Goal: Task Accomplishment & Management: Manage account settings

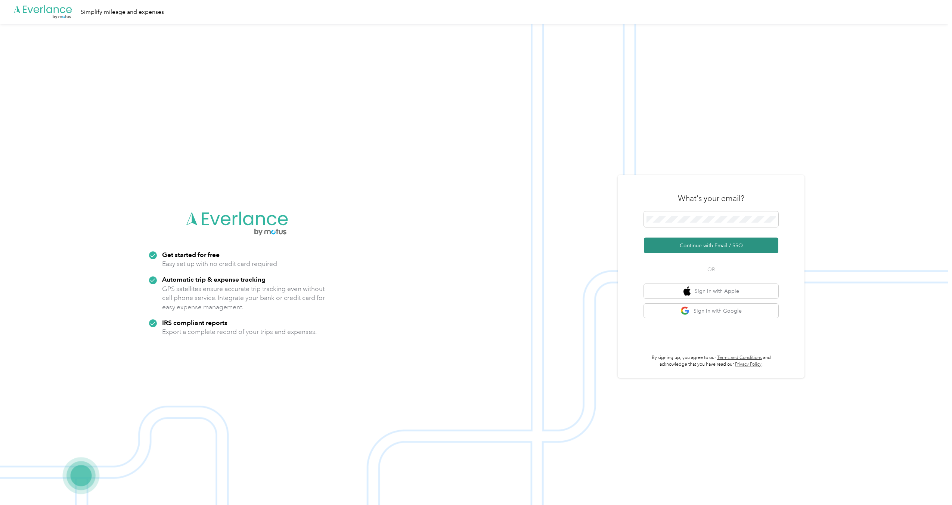
click at [688, 245] on button "Continue with Email / SSO" at bounding box center [711, 245] width 134 height 16
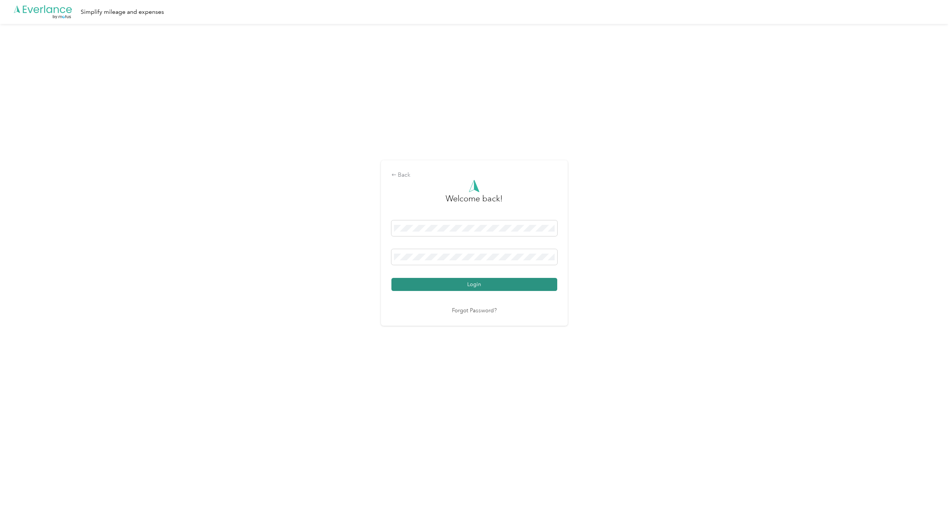
click at [487, 287] on button "Login" at bounding box center [474, 284] width 166 height 13
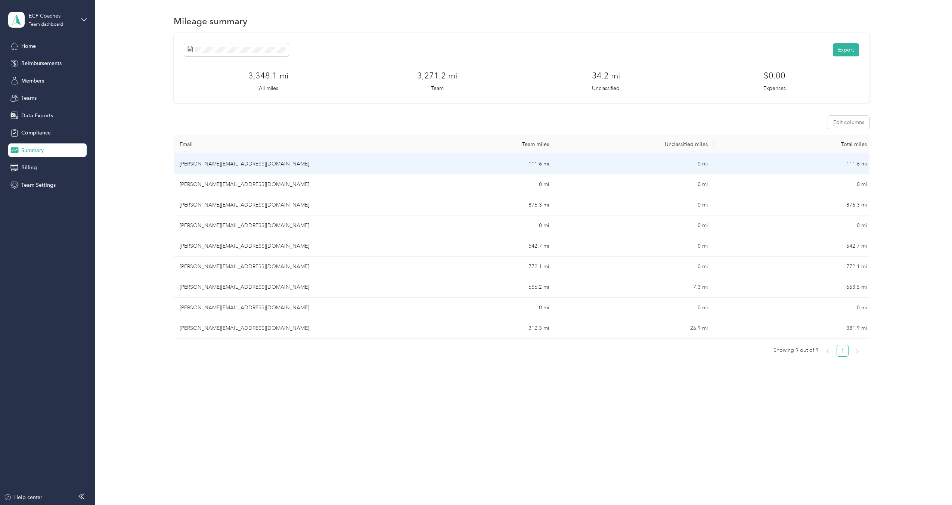
click at [231, 164] on td "[PERSON_NAME][EMAIL_ADDRESS][DOMAIN_NAME]" at bounding box center [285, 164] width 223 height 21
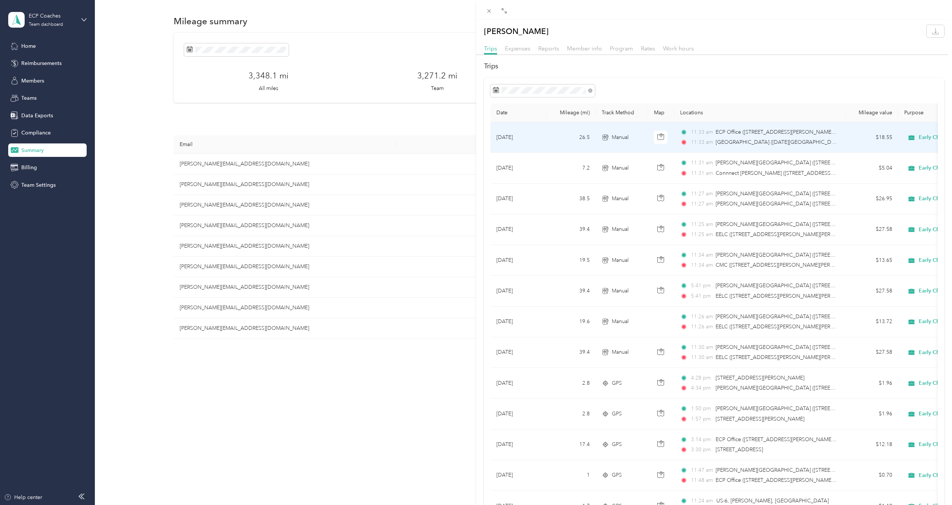
click at [559, 139] on td "26.5" at bounding box center [570, 137] width 49 height 31
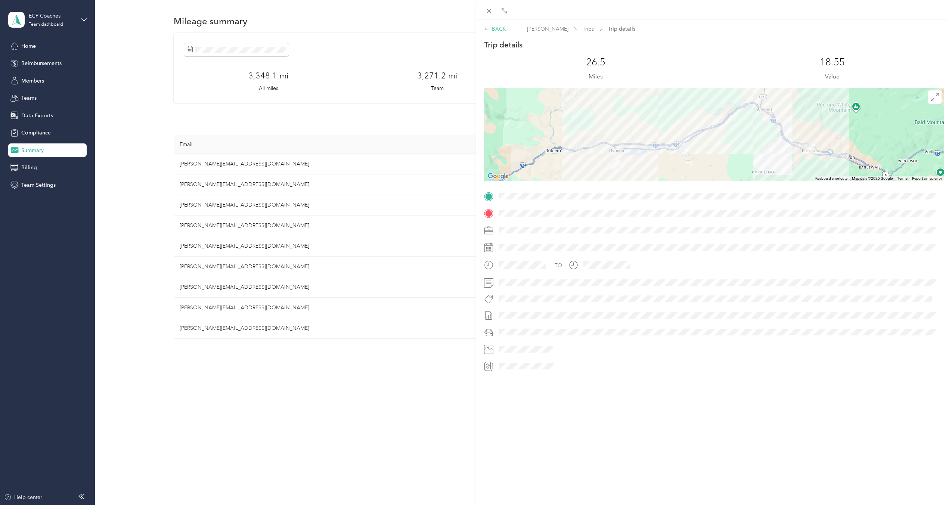
click at [498, 30] on div "BACK" at bounding box center [495, 29] width 22 height 8
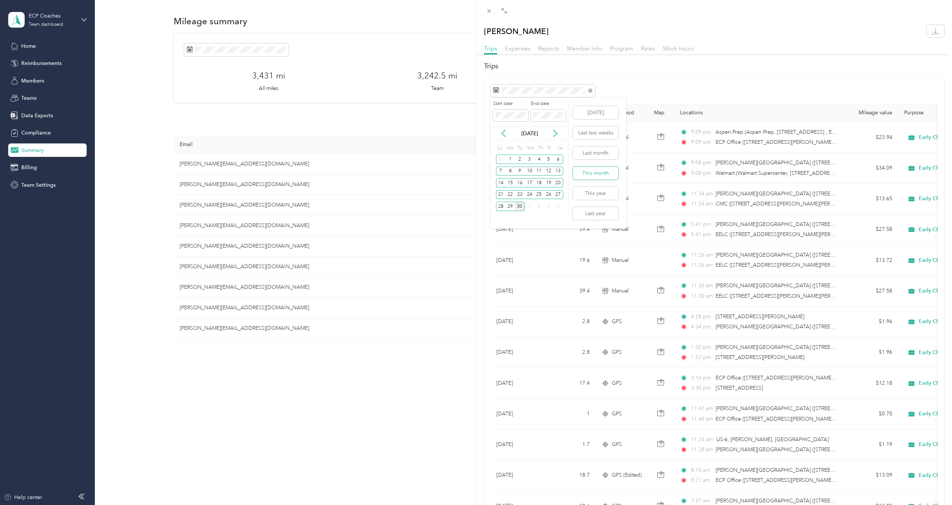
click at [589, 171] on button "This month" at bounding box center [596, 173] width 46 height 13
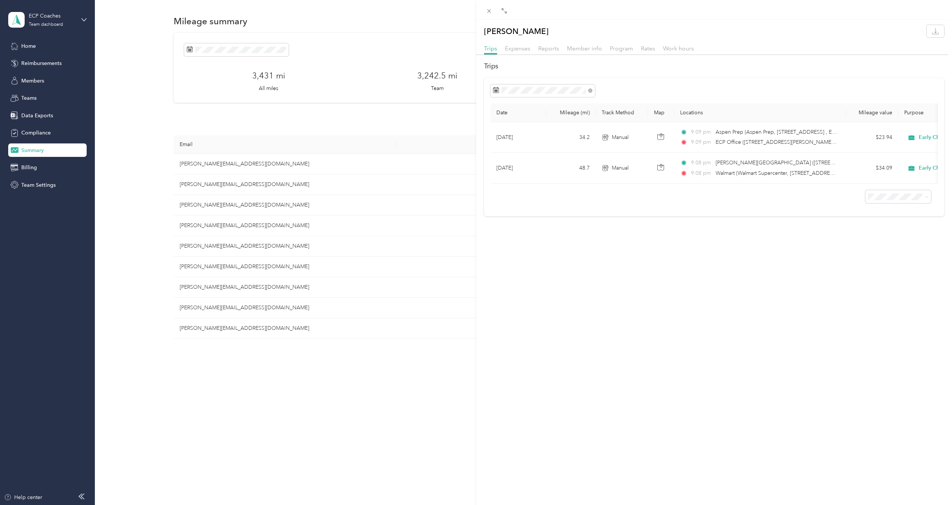
click at [251, 52] on div "Tara Lieurance Trips Expenses Reports Member info Program Rates Work hours Trip…" at bounding box center [476, 252] width 952 height 505
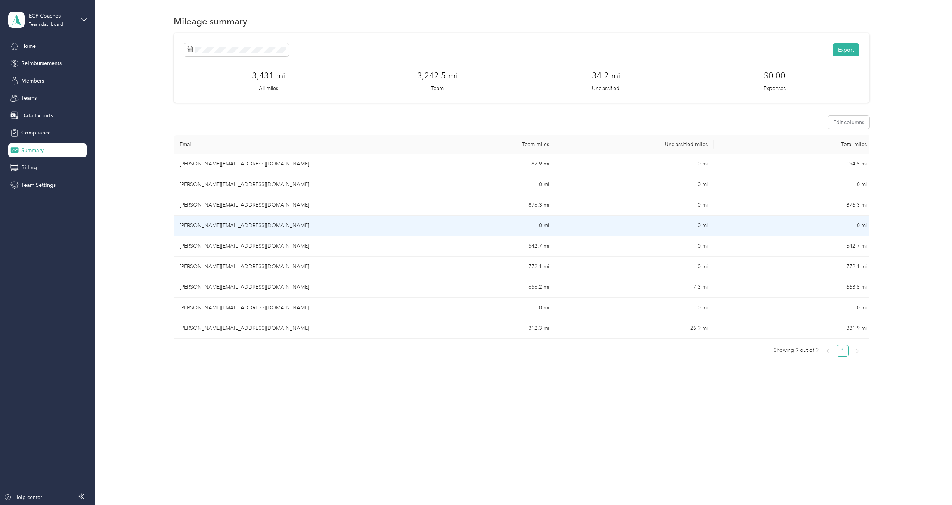
click at [214, 224] on td "[PERSON_NAME][EMAIL_ADDRESS][DOMAIN_NAME]" at bounding box center [285, 225] width 223 height 21
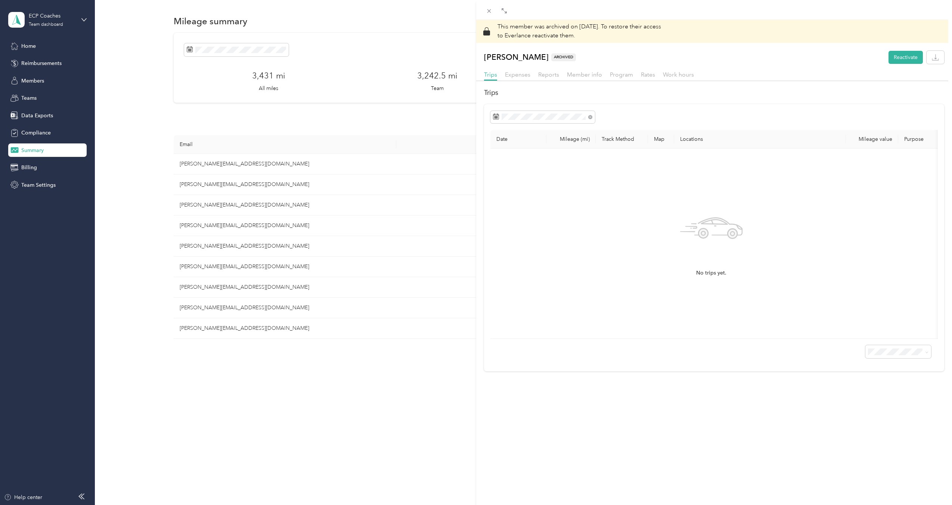
click at [249, 367] on div "This member was archived on August 20, 2025 . To restore their access to Everla…" at bounding box center [476, 252] width 952 height 505
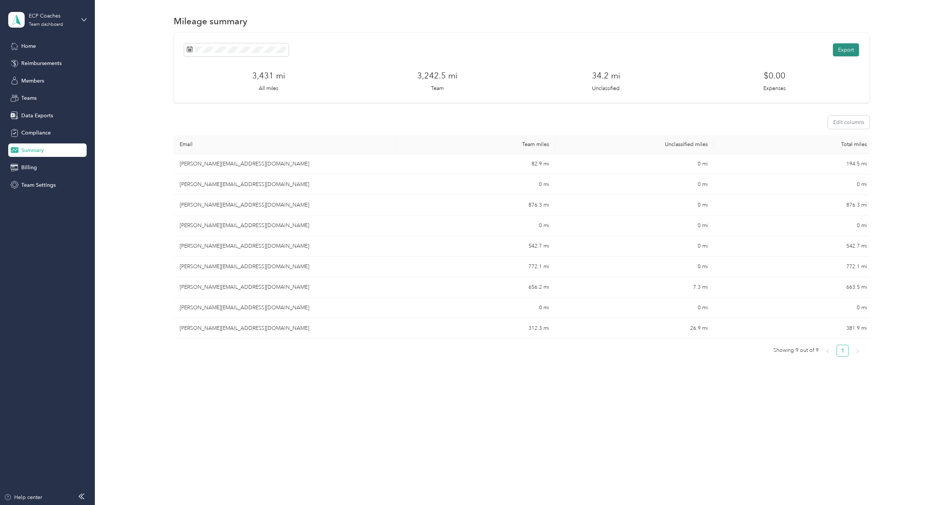
click at [851, 52] on button "Export" at bounding box center [846, 49] width 26 height 13
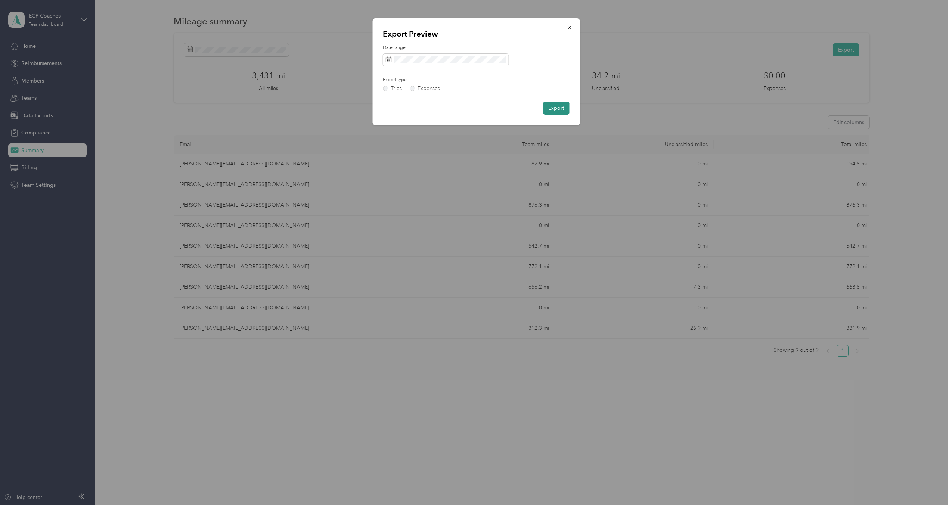
click at [551, 107] on button "Export" at bounding box center [556, 108] width 26 height 13
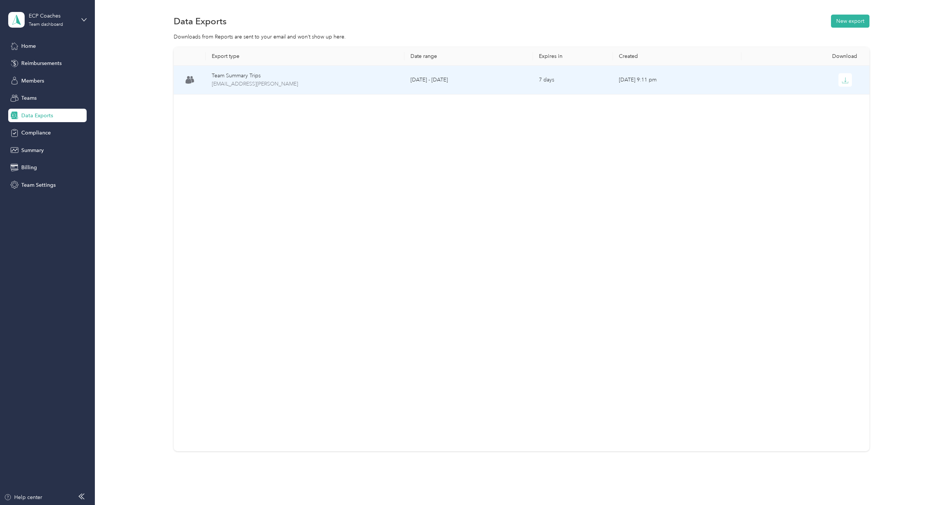
click at [520, 81] on td "September 1 - 30, 2025" at bounding box center [468, 80] width 128 height 29
click at [844, 79] on icon "button" at bounding box center [845, 80] width 7 height 7
